Goal: Task Accomplishment & Management: Complete application form

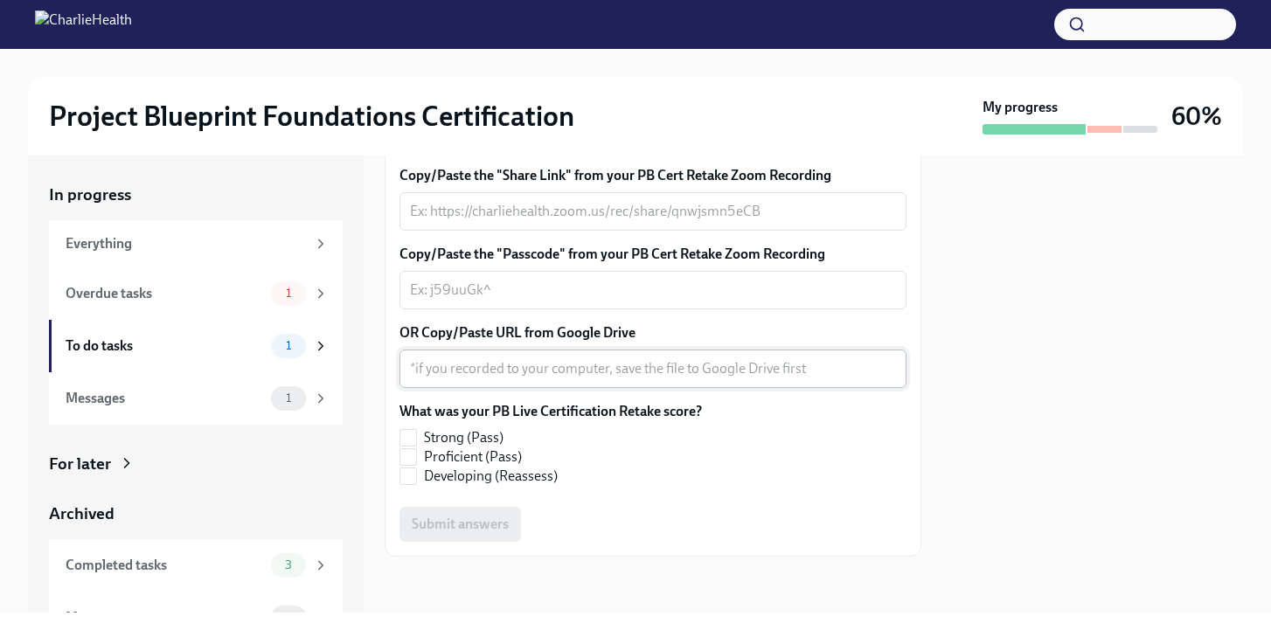
scroll to position [573, 0]
click at [414, 465] on input "Proficient (Pass)" at bounding box center [408, 457] width 16 height 16
checkbox input "true"
click at [514, 379] on textarea "OR Copy/Paste URL from Google Drive" at bounding box center [653, 368] width 486 height 21
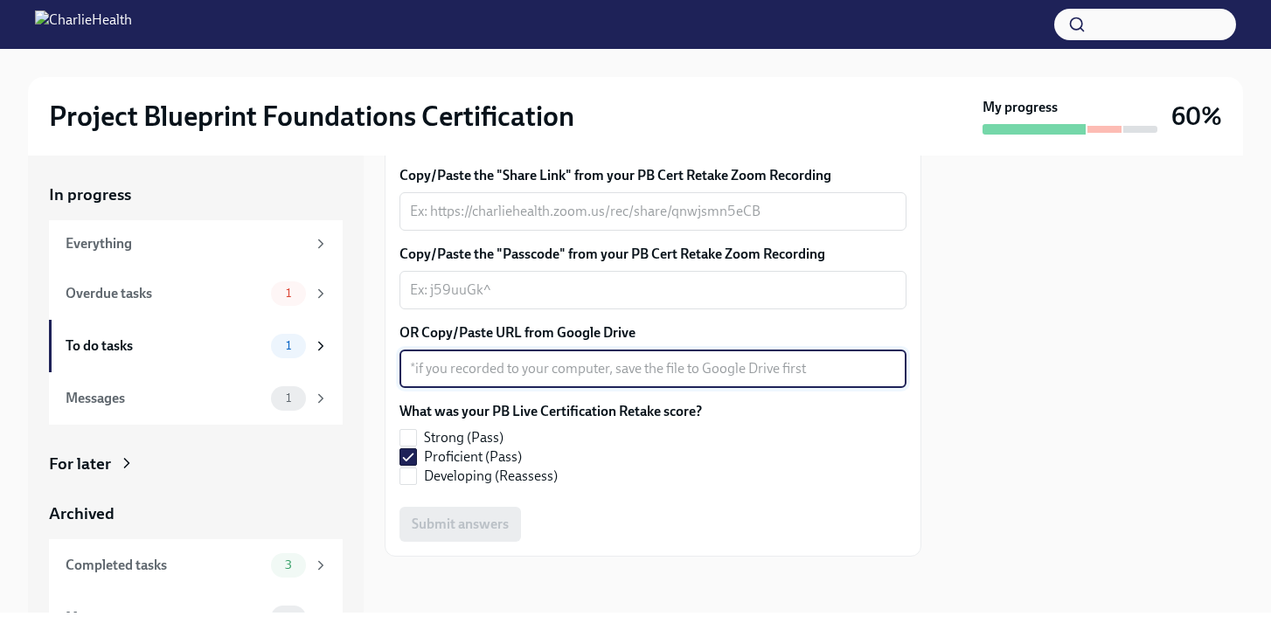
paste textarea "[URL][DOMAIN_NAME]"
type textarea "[URL][DOMAIN_NAME]"
click at [637, 503] on div "Copy/Paste the "Share Link" from your PB Cert Retake Zoom Recording x ​ Copy/Pa…" at bounding box center [652, 354] width 507 height 376
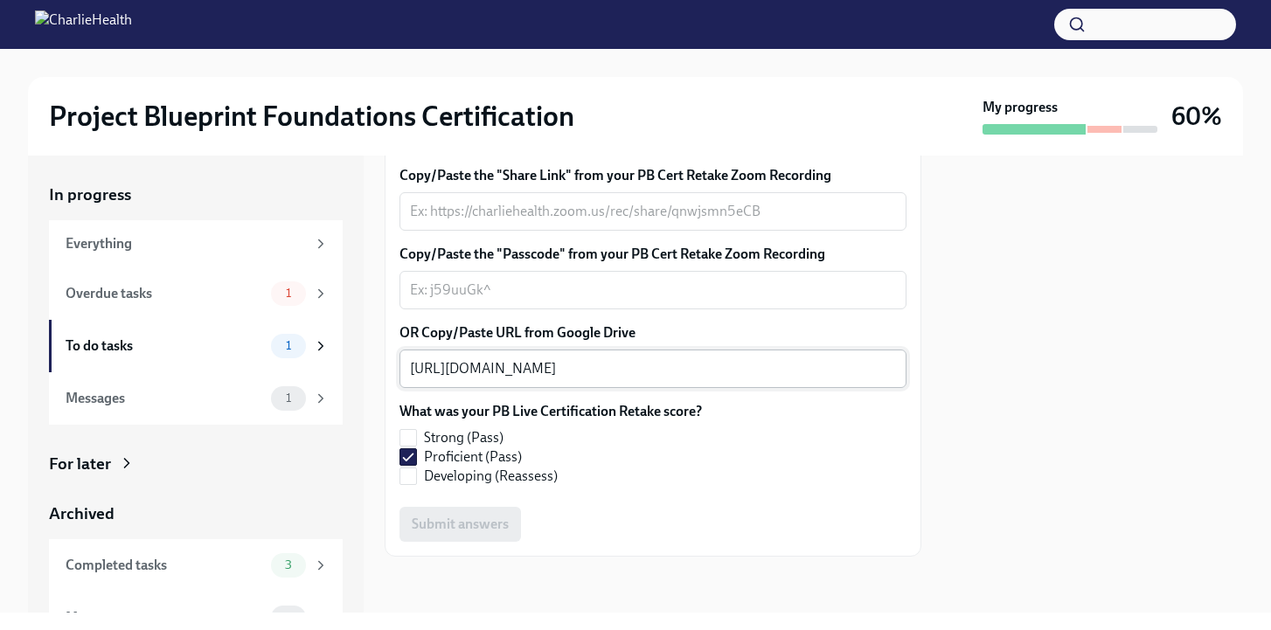
click at [671, 373] on textarea "[URL][DOMAIN_NAME]" at bounding box center [653, 368] width 486 height 21
click at [406, 438] on input "Strong (Pass)" at bounding box center [408, 438] width 16 height 16
checkbox input "true"
click at [409, 453] on input "Proficient (Pass)" at bounding box center [408, 457] width 16 height 16
checkbox input "false"
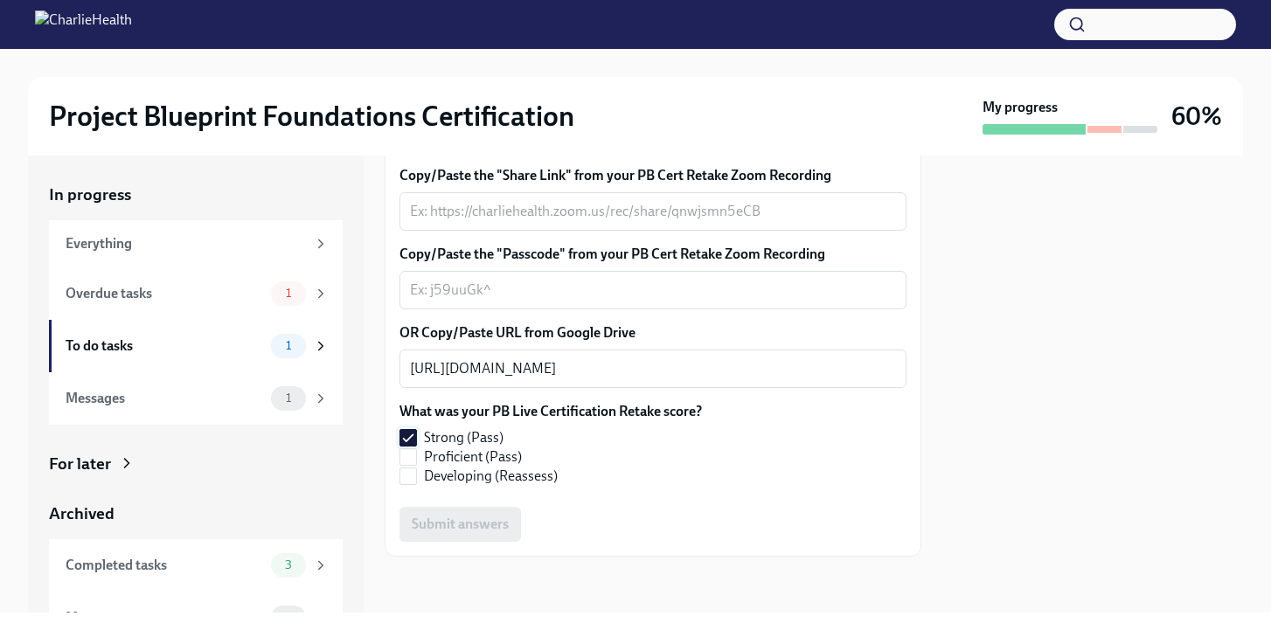
click at [412, 438] on input "Strong (Pass)" at bounding box center [408, 438] width 16 height 16
checkbox input "false"
click at [412, 452] on input "Proficient (Pass)" at bounding box center [408, 457] width 16 height 16
checkbox input "true"
click at [456, 527] on div "Submit answers" at bounding box center [652, 524] width 507 height 35
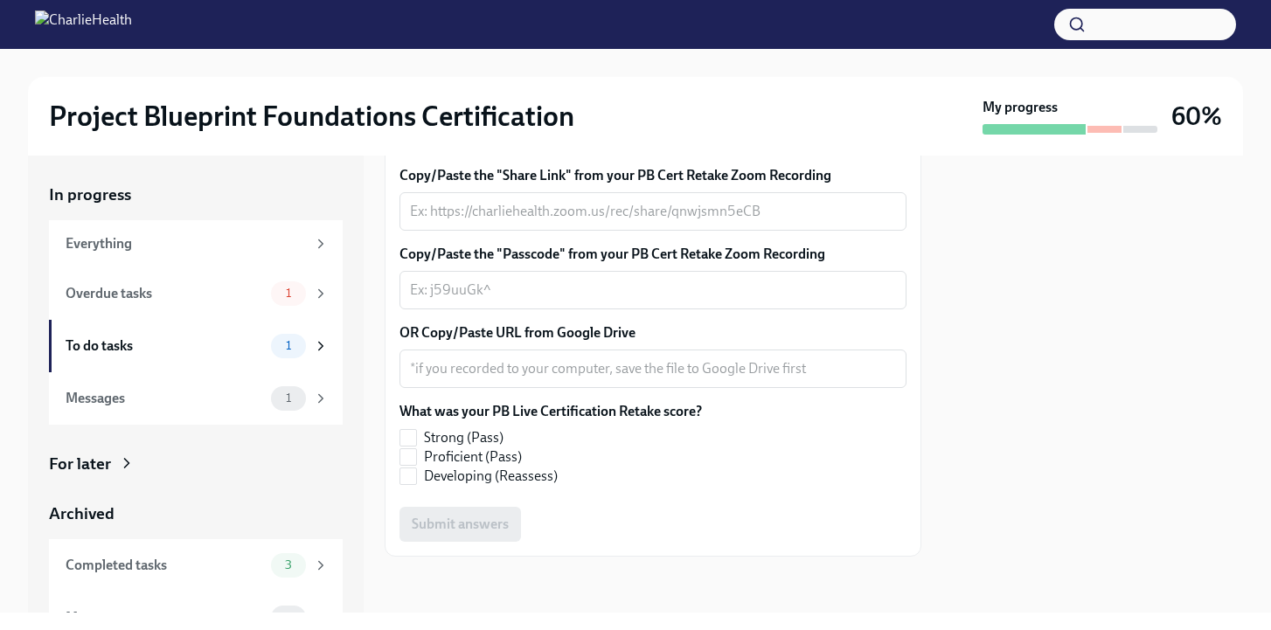
scroll to position [524, 0]
click at [551, 379] on textarea "OR Copy/Paste URL from Google Drive" at bounding box center [653, 368] width 486 height 21
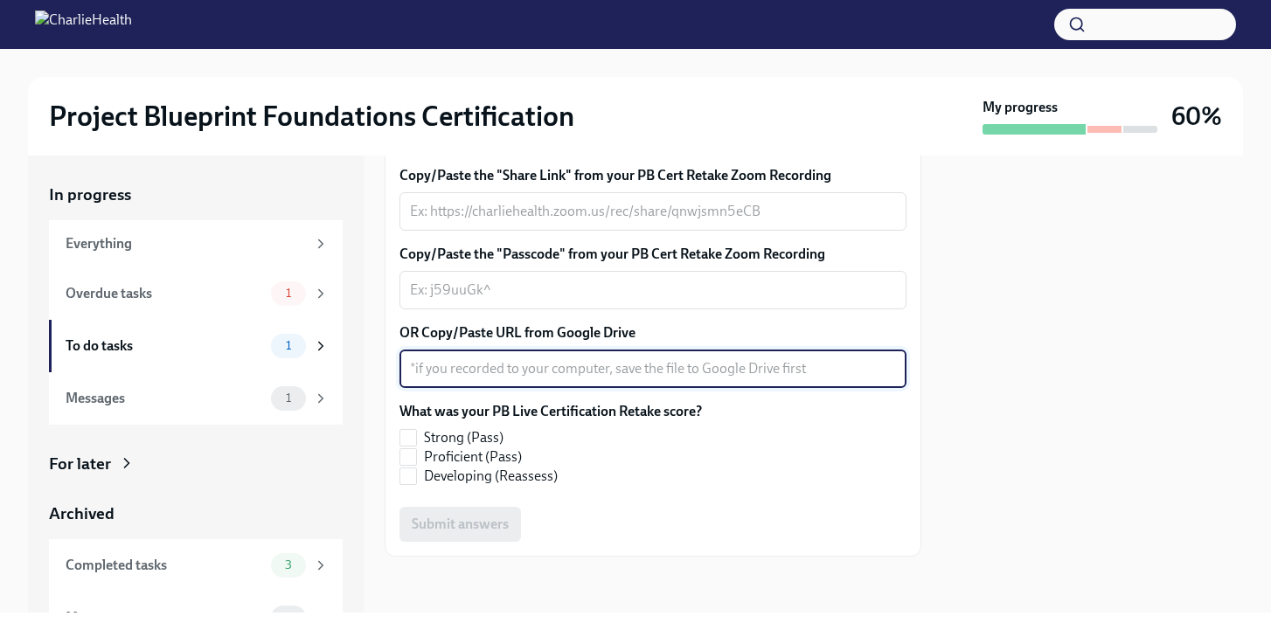
paste textarea "https://drive.google.com/file/d/1XcwKTrc9TvflrVknPAS2pTWcwLrulqIU/view?usp=shar…"
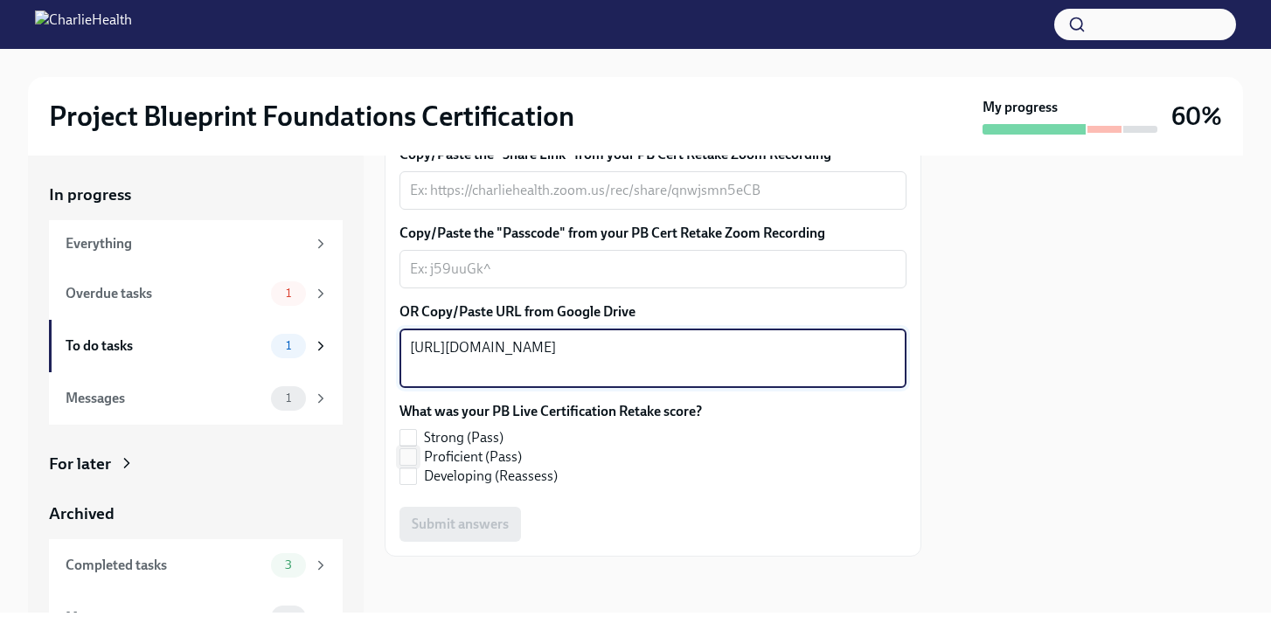
type textarea "https://drive.google.com/file/d/1XcwKTrc9TvflrVknPAS2pTWcwLrulqIU/view?usp=shar…"
click at [412, 465] on input "Proficient (Pass)" at bounding box center [408, 457] width 16 height 16
checkbox input "true"
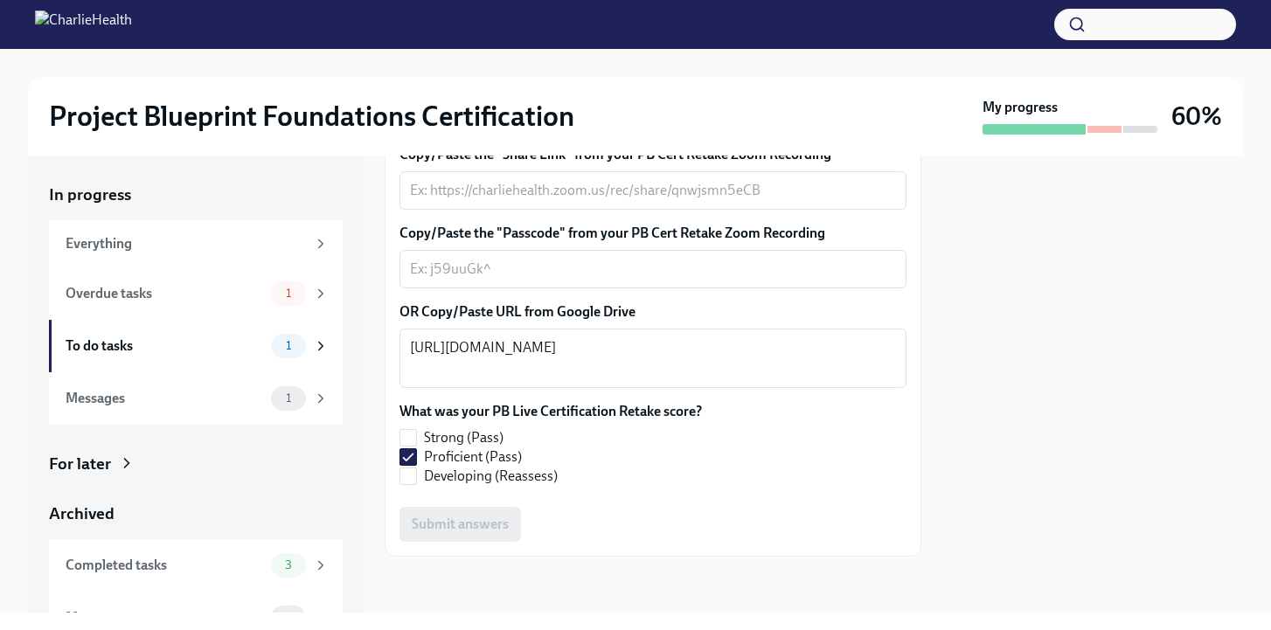
scroll to position [612, 0]
click at [490, 531] on div "Submit answers" at bounding box center [652, 524] width 507 height 35
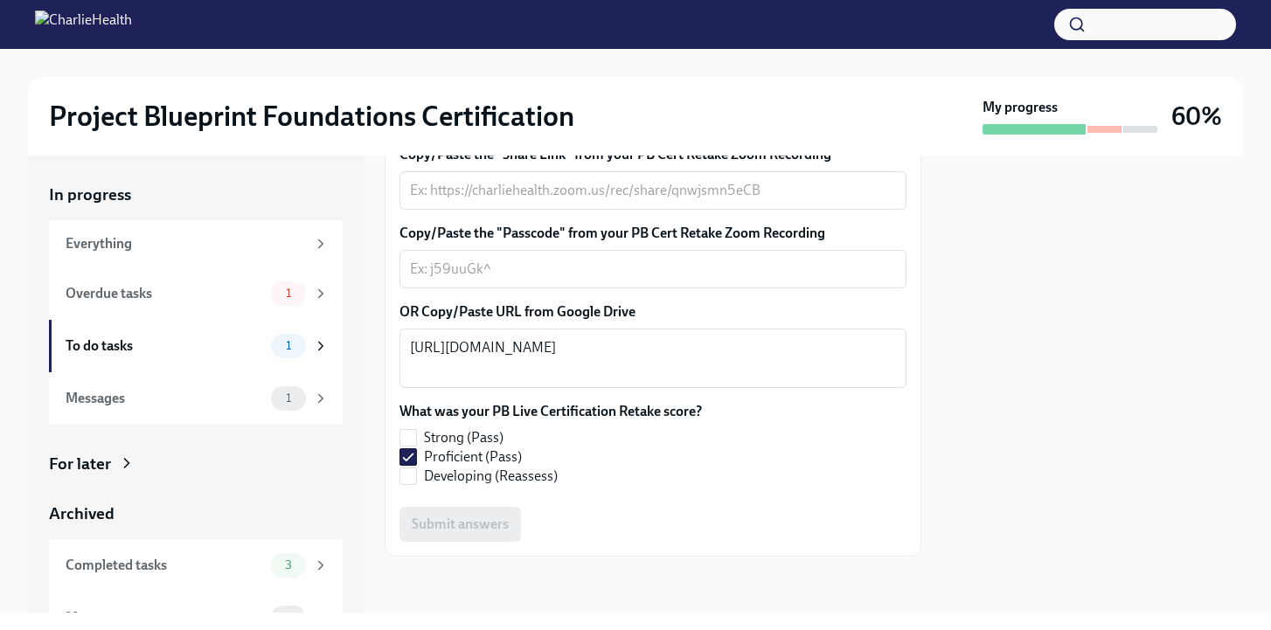
click at [490, 531] on div "Submit answers" at bounding box center [652, 524] width 507 height 35
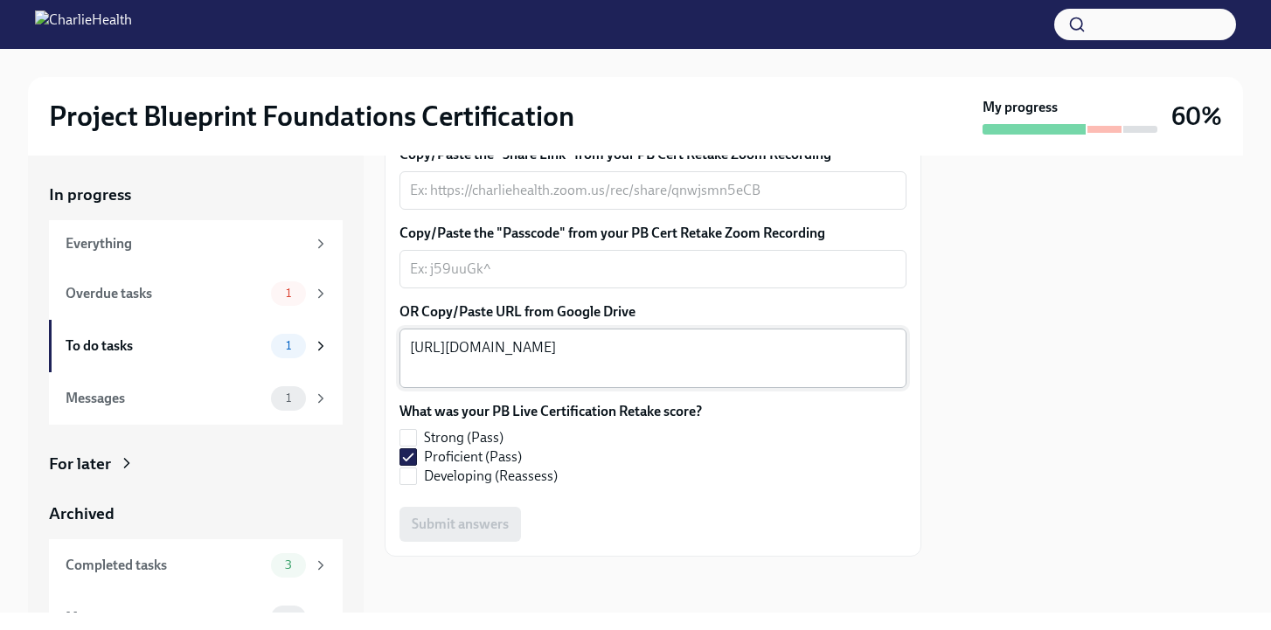
scroll to position [562, 0]
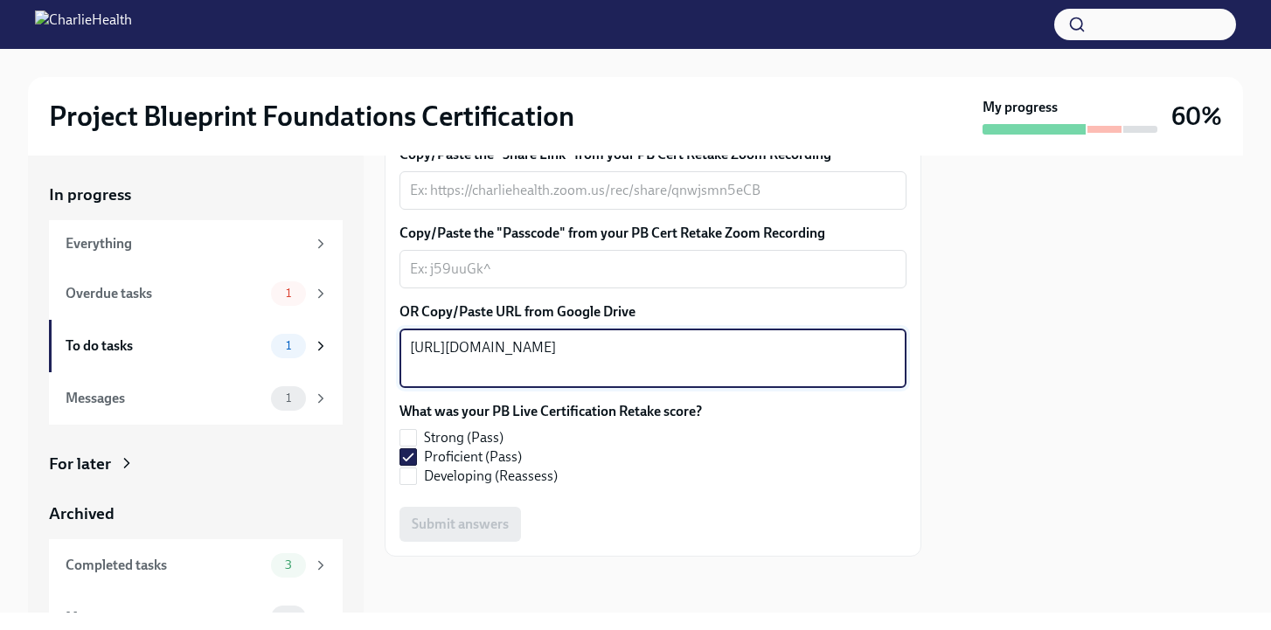
drag, startPoint x: 518, startPoint y: 424, endPoint x: 385, endPoint y: 370, distance: 144.3
click at [385, 370] on div "Hi Lauren! Thank you for completing your Project Blueprint Live Certification R…" at bounding box center [653, 176] width 537 height 761
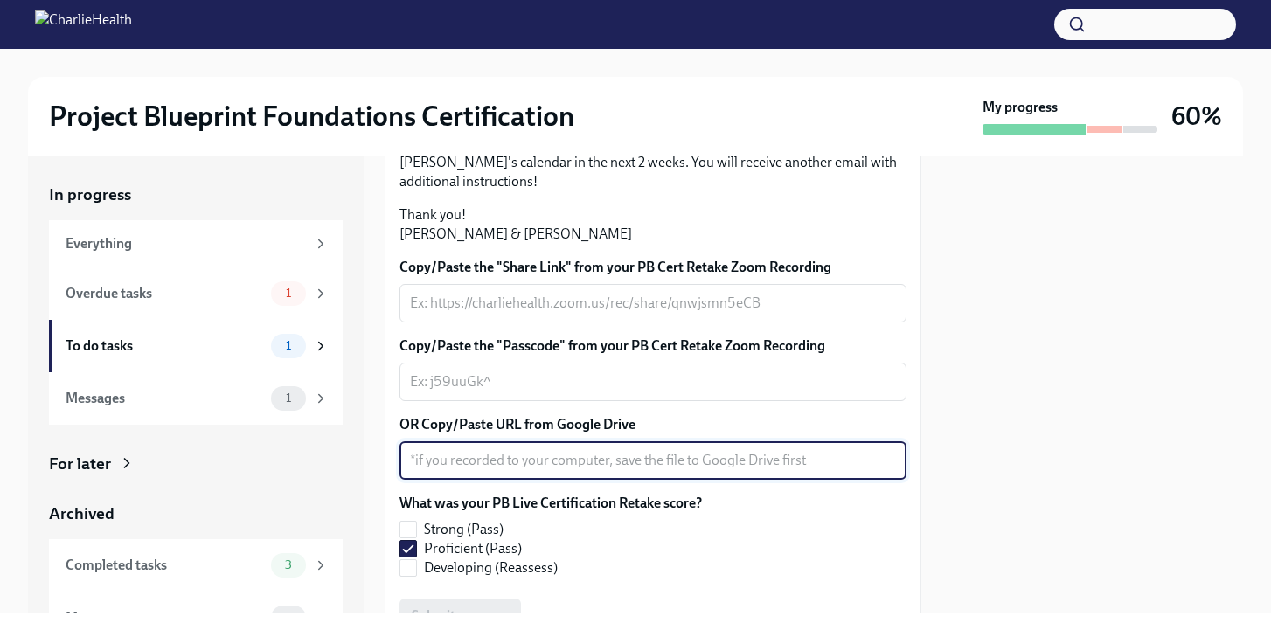
scroll to position [382, 0]
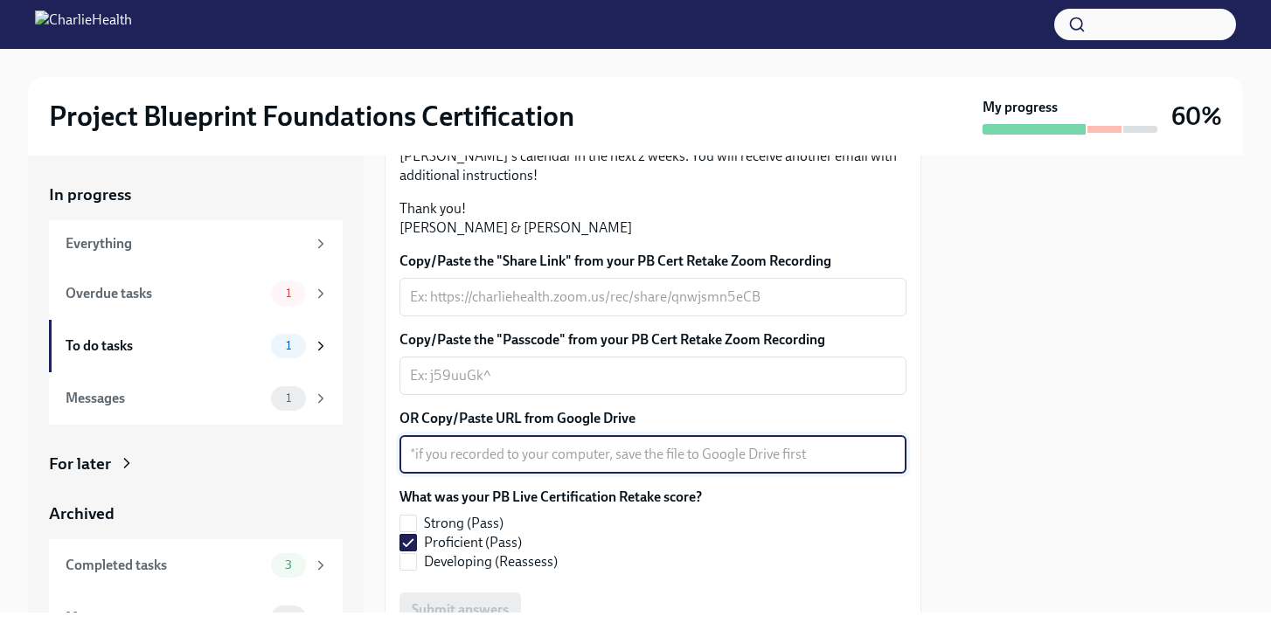
paste textarea "https://drive.google.com/file/d/1XcwKTrc9TvflrVknPAS2pTWcwLrulqIU/view?usp=driv…"
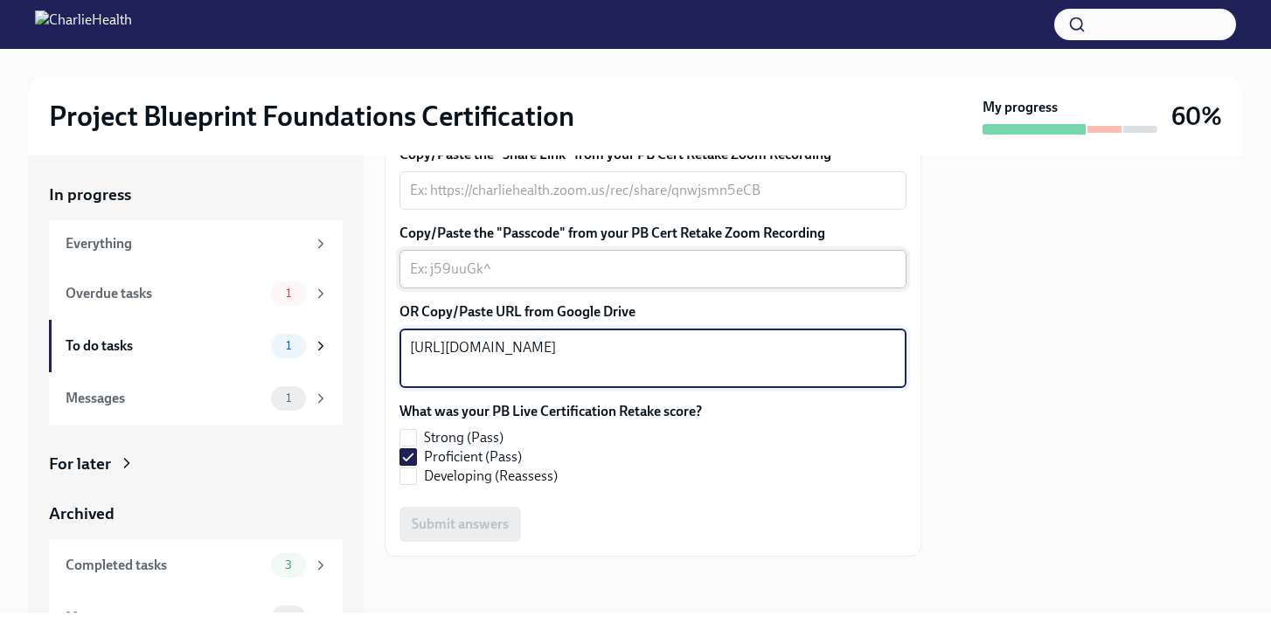
scroll to position [564, 0]
type textarea "https://drive.google.com/file/d/1XcwKTrc9TvflrVknPAS2pTWcwLrulqIU/view?usp=driv…"
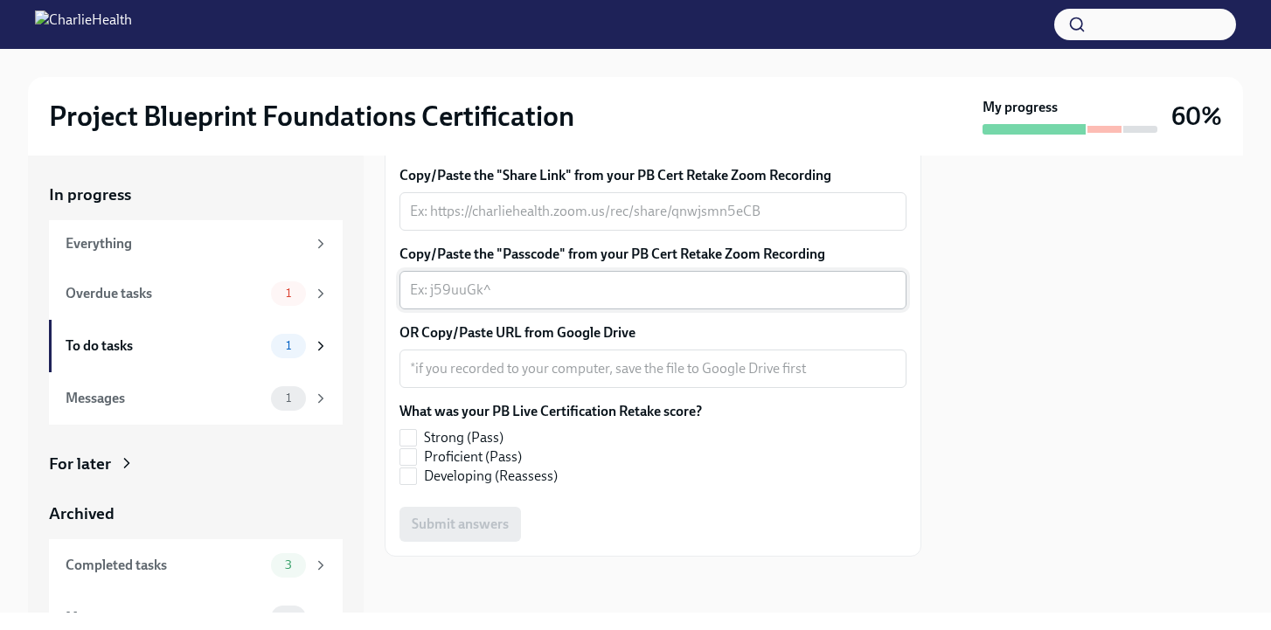
scroll to position [591, 0]
click at [447, 372] on textarea "OR Copy/Paste URL from Google Drive" at bounding box center [653, 368] width 486 height 21
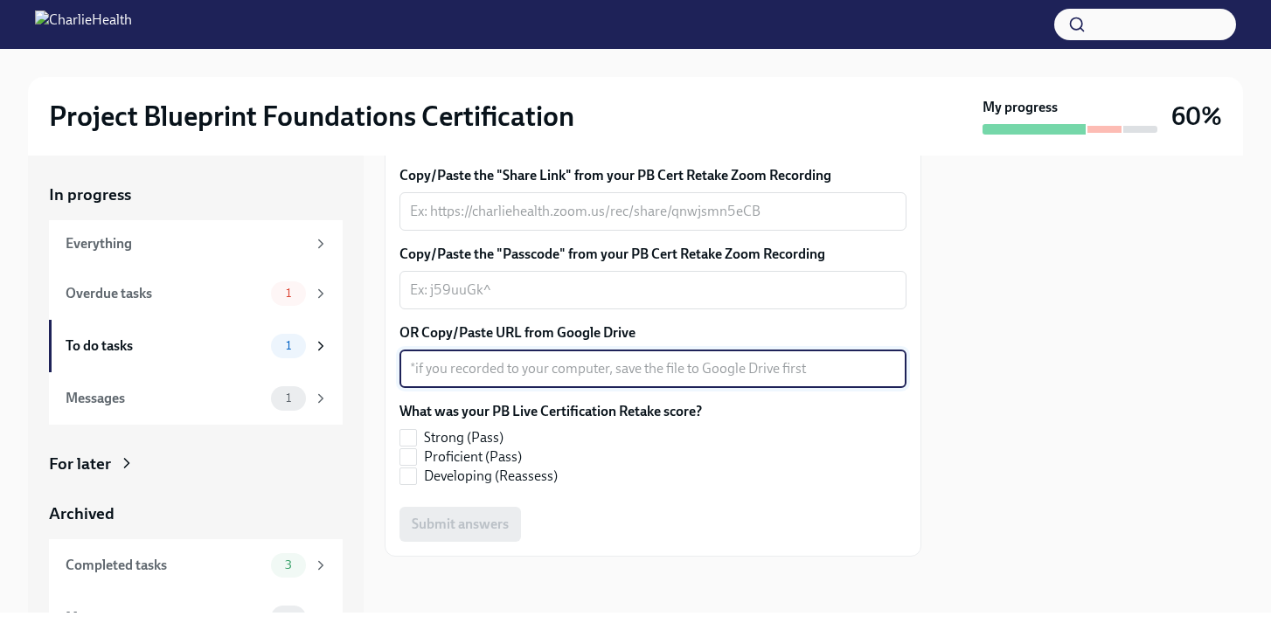
paste textarea "[URL][DOMAIN_NAME]"
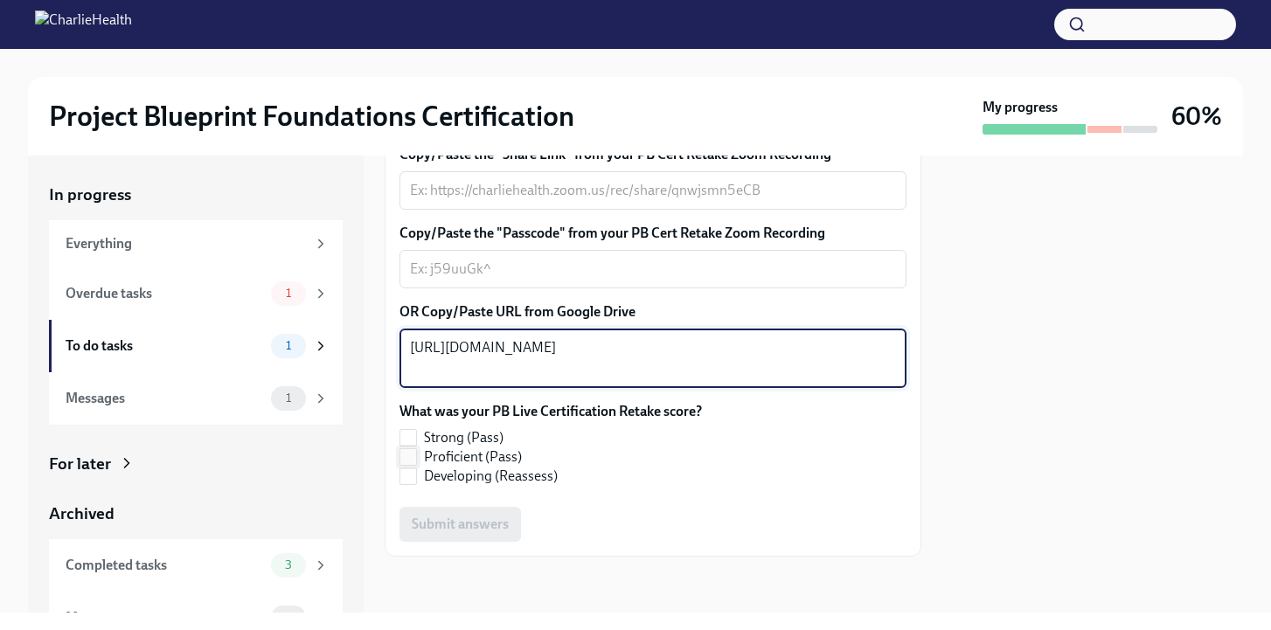
type textarea "[URL][DOMAIN_NAME]"
click at [411, 465] on input "Proficient (Pass)" at bounding box center [408, 457] width 16 height 16
checkbox input "true"
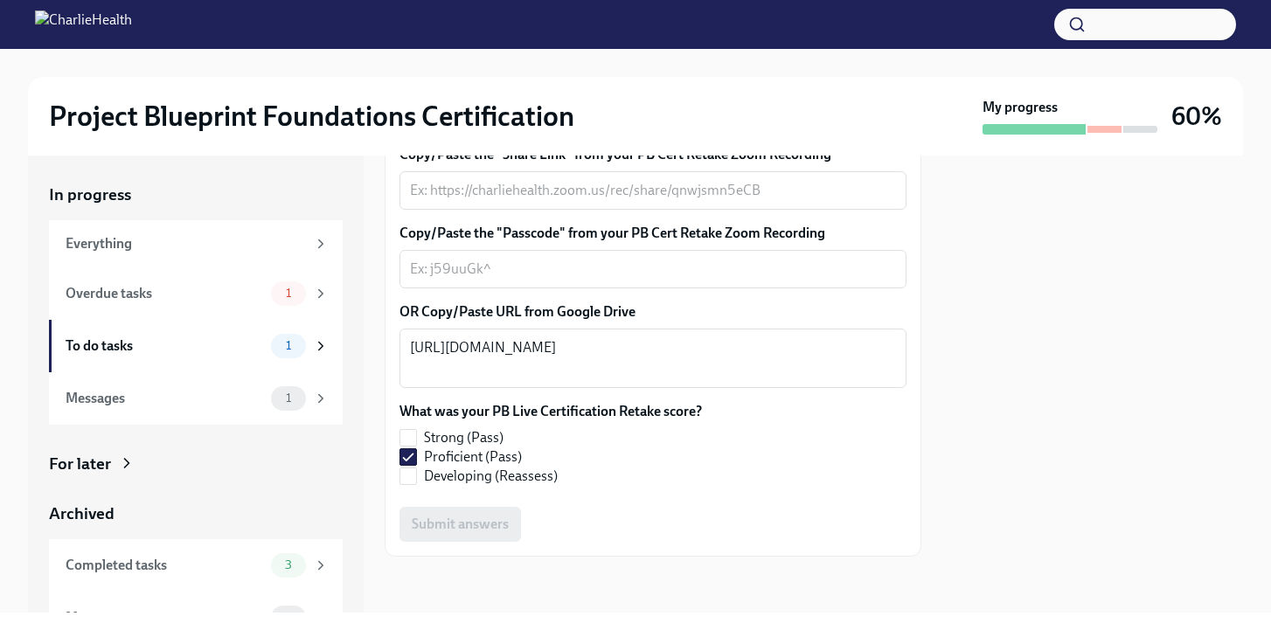
click at [444, 542] on div "Submit answers" at bounding box center [652, 524] width 507 height 35
click at [530, 279] on div "x ​" at bounding box center [652, 269] width 507 height 38
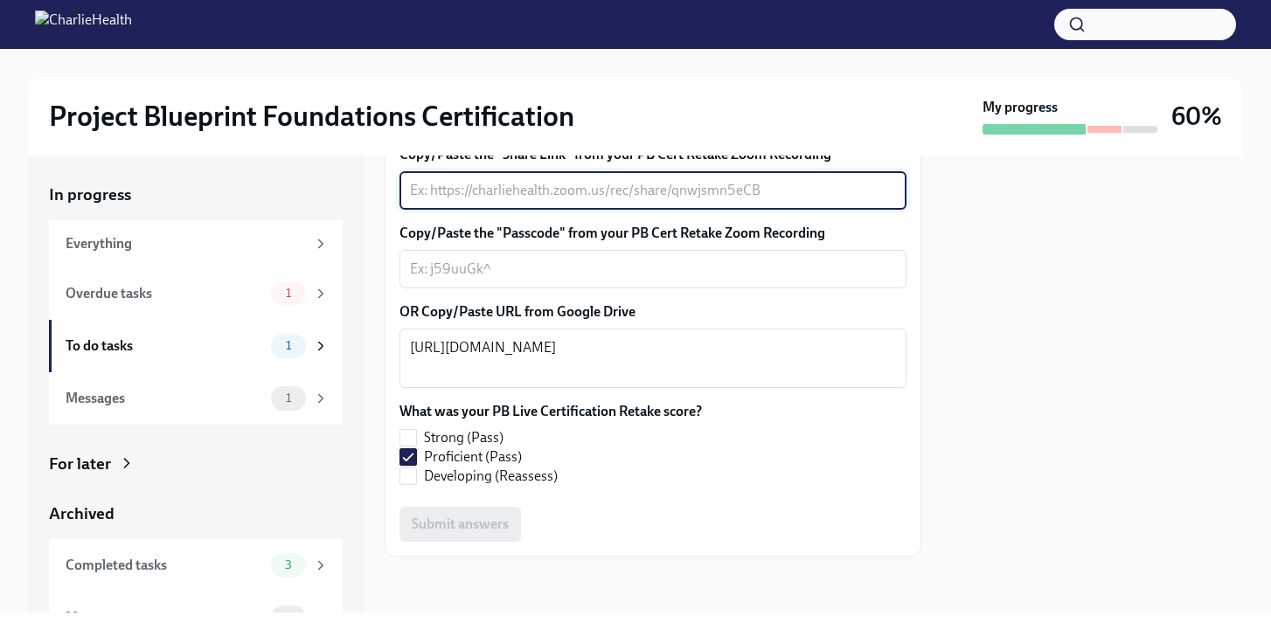
click at [538, 201] on textarea "Copy/Paste the "Share Link" from your PB Cert Retake Zoom Recording" at bounding box center [653, 190] width 486 height 21
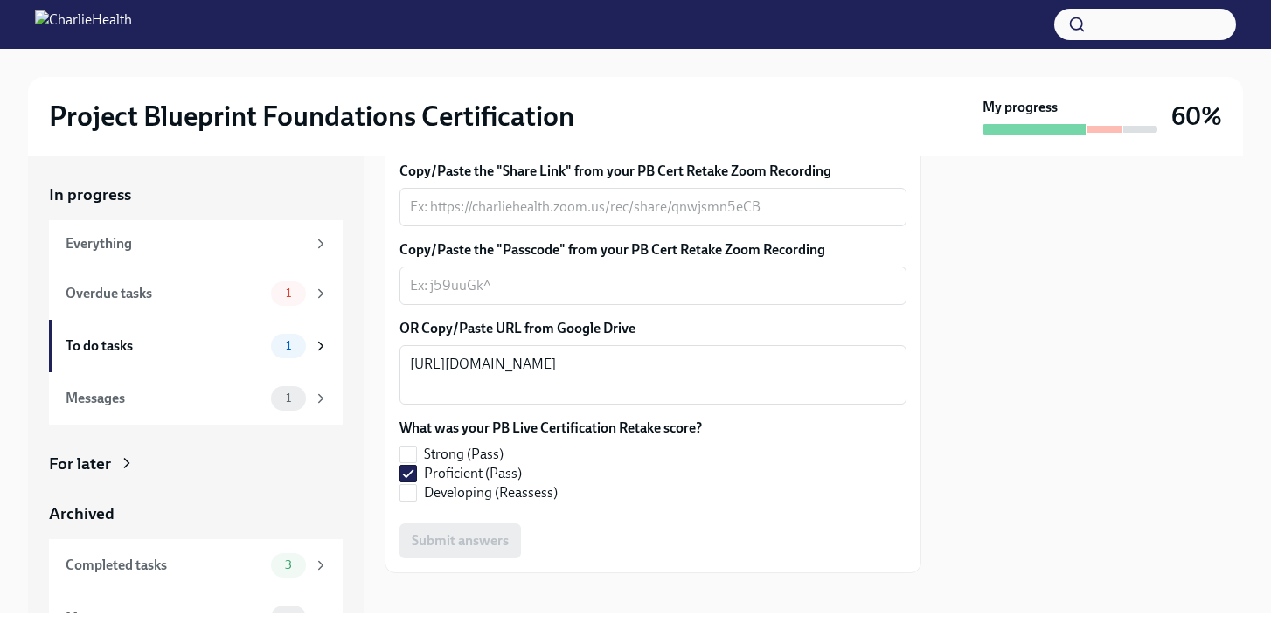
scroll to position [496, 0]
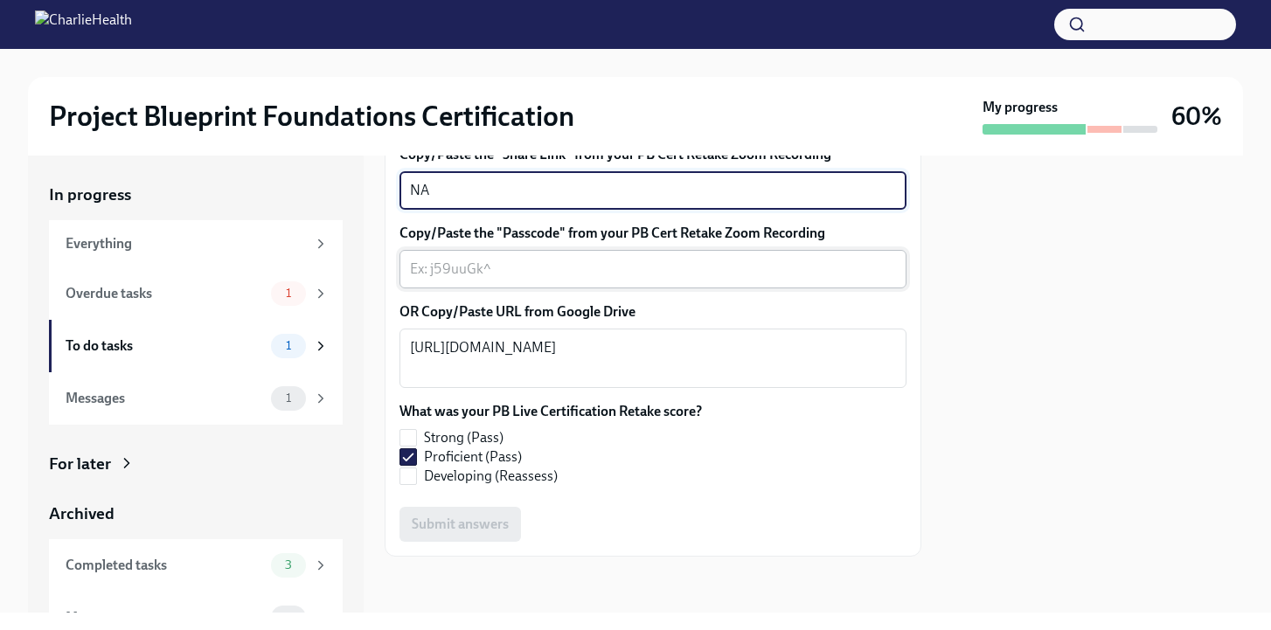
type textarea "NA"
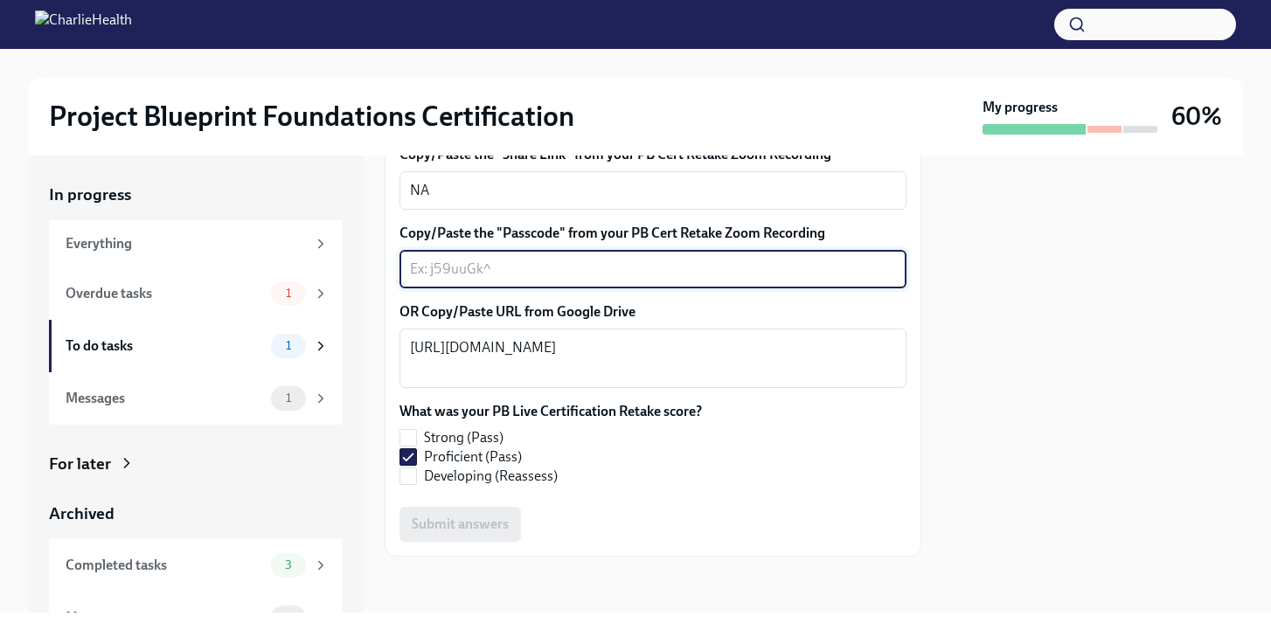
click at [512, 280] on textarea "Copy/Paste the "Passcode" from your PB Cert Retake Zoom Recording" at bounding box center [653, 269] width 486 height 21
type textarea "NA"
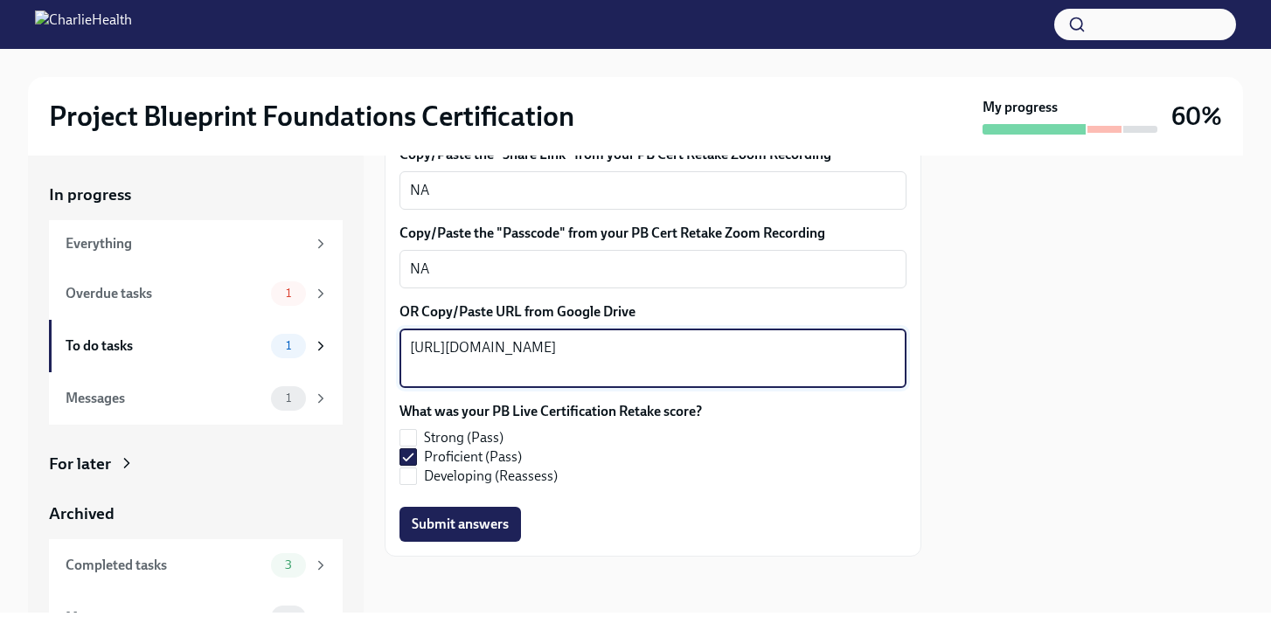
click at [573, 377] on textarea "https://drive.google.com/file/d/1XcwKTrc9TvflrVknPAS2pTWcwLrulqIU/view?usp=driv…" at bounding box center [653, 358] width 486 height 42
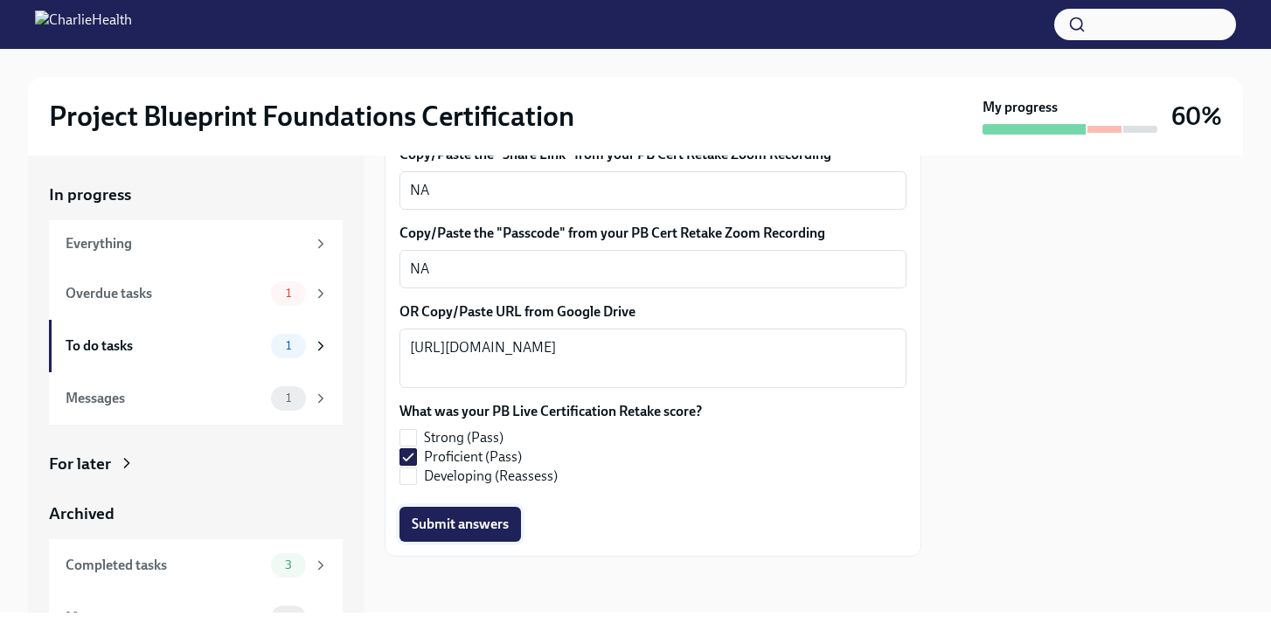
click at [462, 531] on span "Submit answers" at bounding box center [460, 524] width 97 height 17
click at [206, 301] on div "Overdue tasks" at bounding box center [165, 293] width 198 height 19
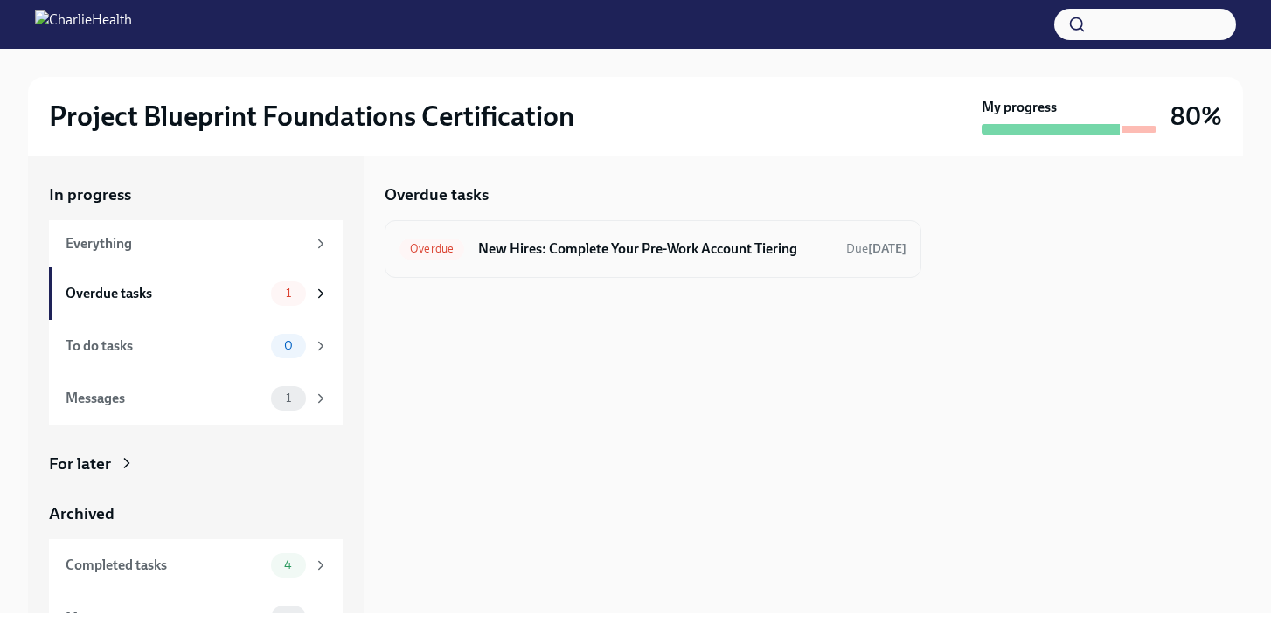
click at [613, 244] on h6 "New Hires: Complete Your Pre-Work Account Tiering" at bounding box center [655, 249] width 354 height 19
